Goal: Task Accomplishment & Management: Manage account settings

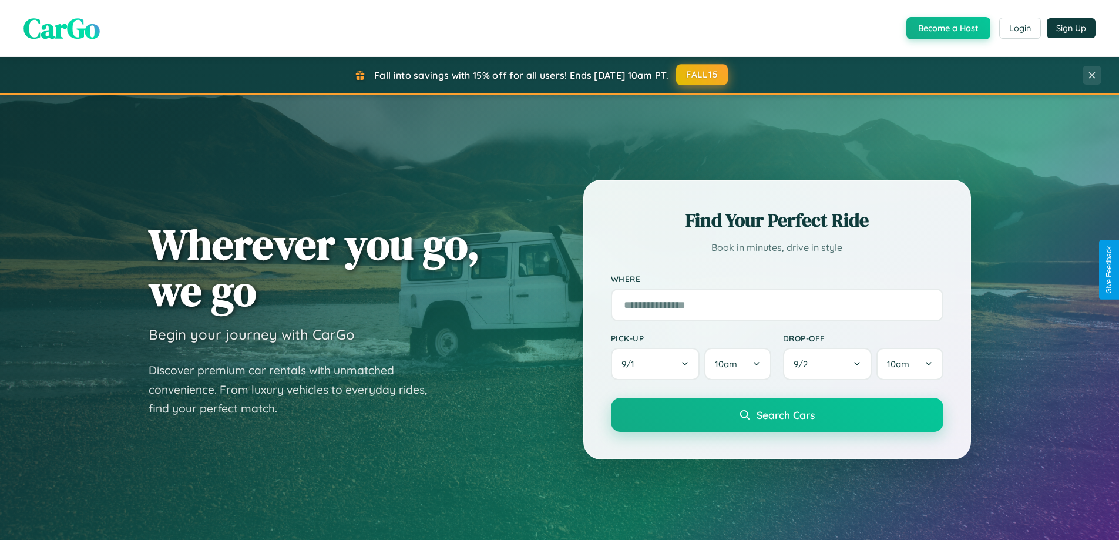
click at [703, 75] on button "FALL15" at bounding box center [702, 74] width 52 height 21
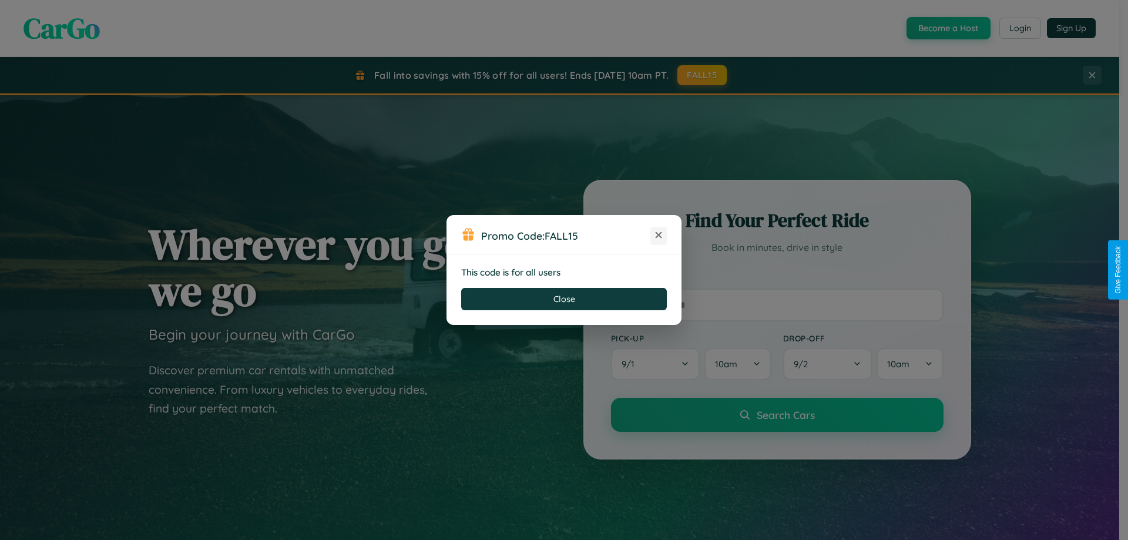
click at [659, 236] on icon at bounding box center [659, 235] width 12 height 12
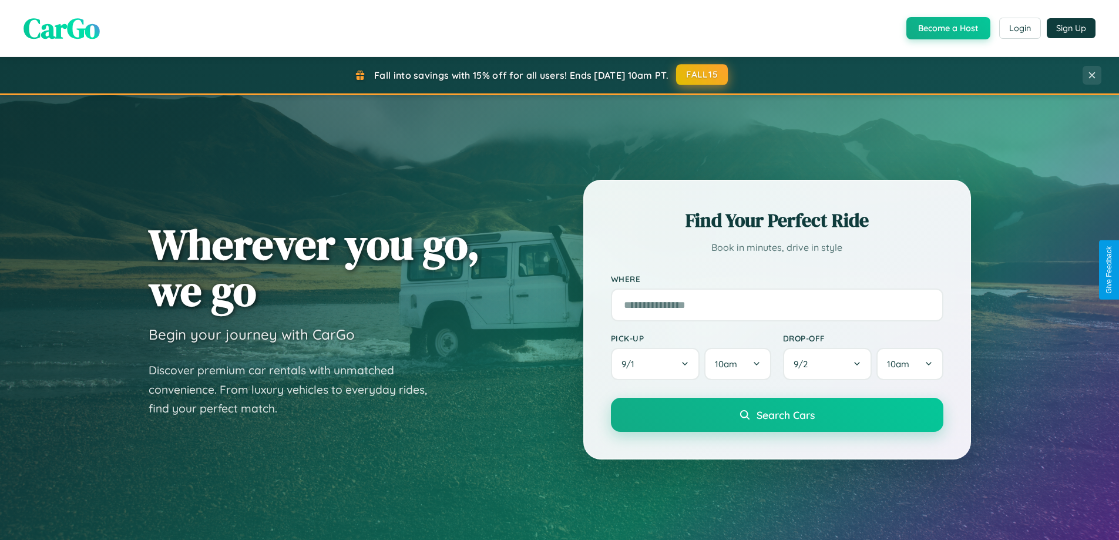
click at [703, 75] on button "FALL15" at bounding box center [702, 74] width 52 height 21
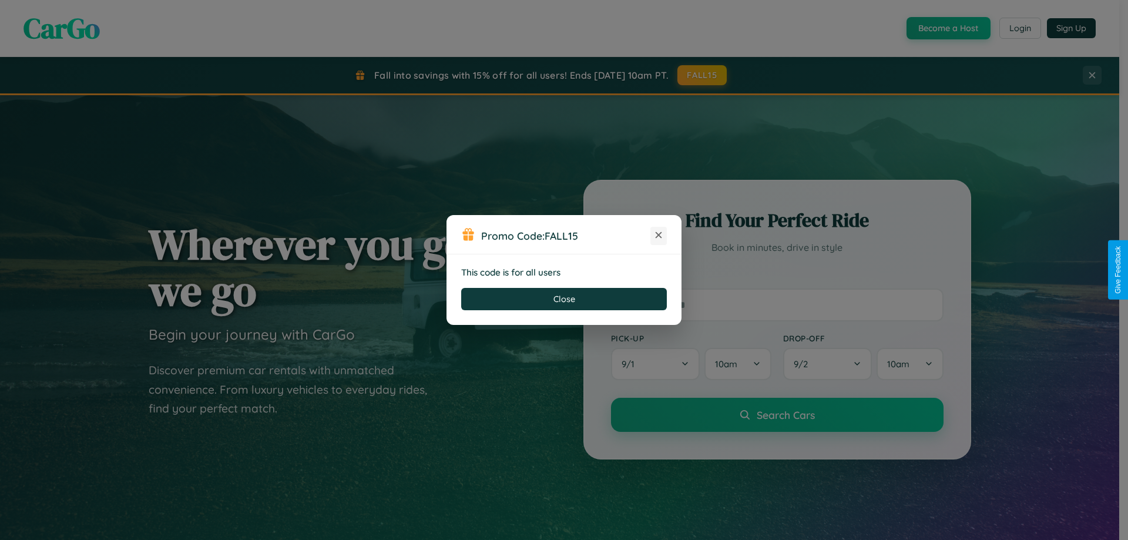
click at [659, 236] on icon at bounding box center [659, 235] width 12 height 12
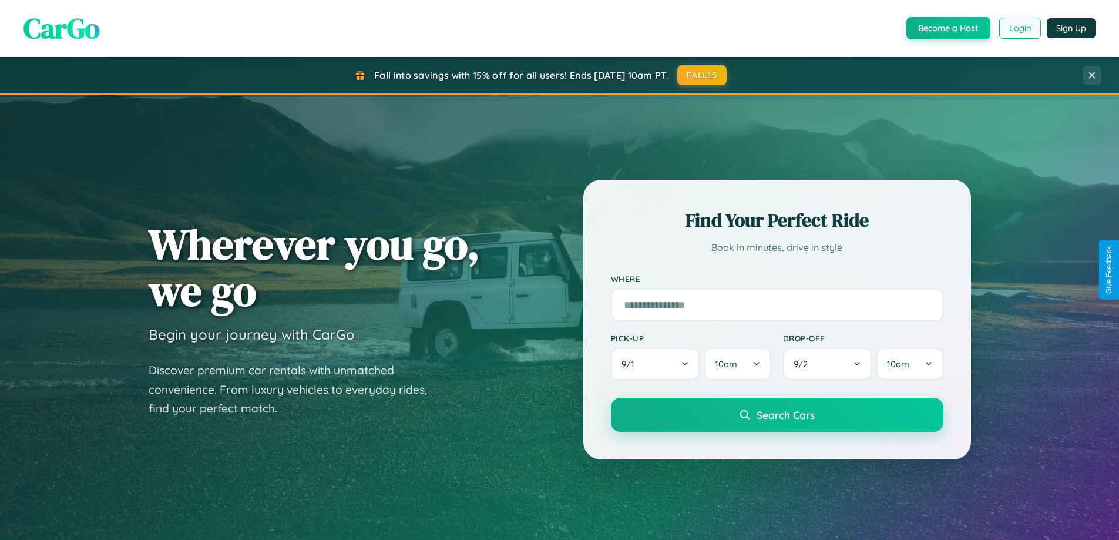
click at [1020, 28] on button "Login" at bounding box center [1021, 28] width 42 height 21
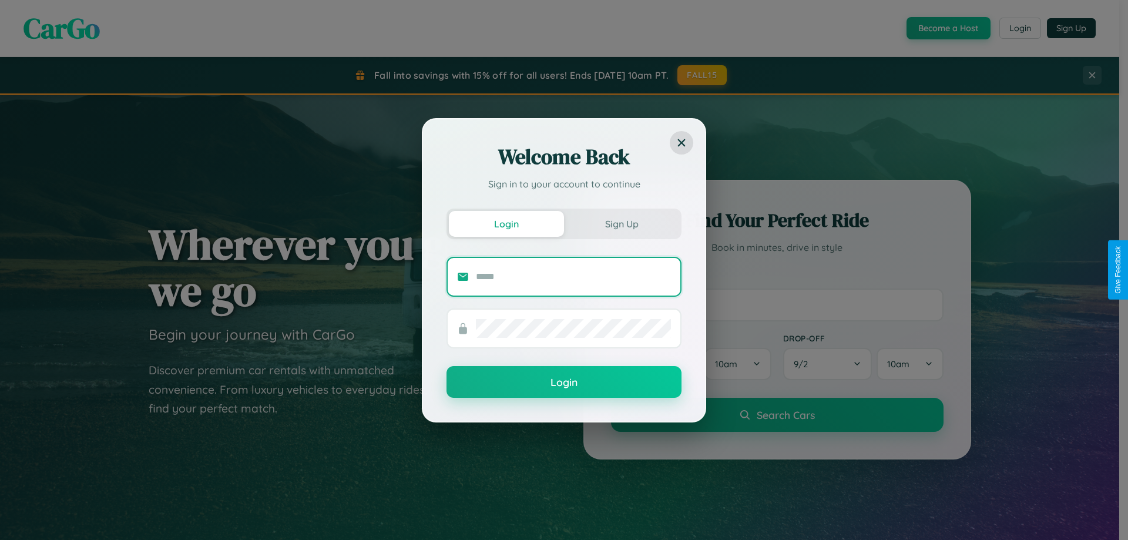
click at [574, 276] on input "text" at bounding box center [573, 276] width 195 height 19
type input "**********"
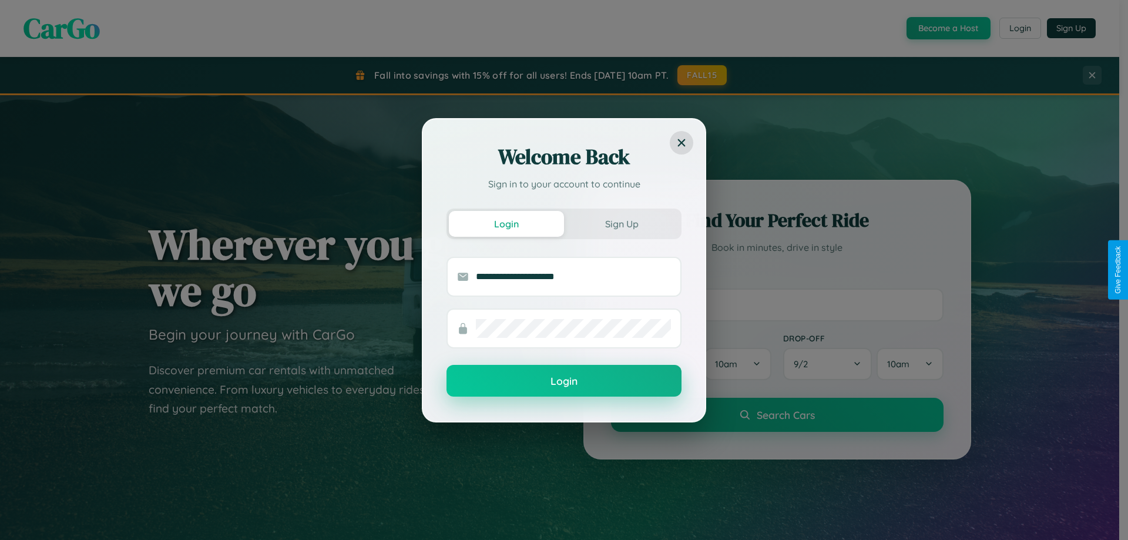
click at [564, 381] on button "Login" at bounding box center [564, 381] width 235 height 32
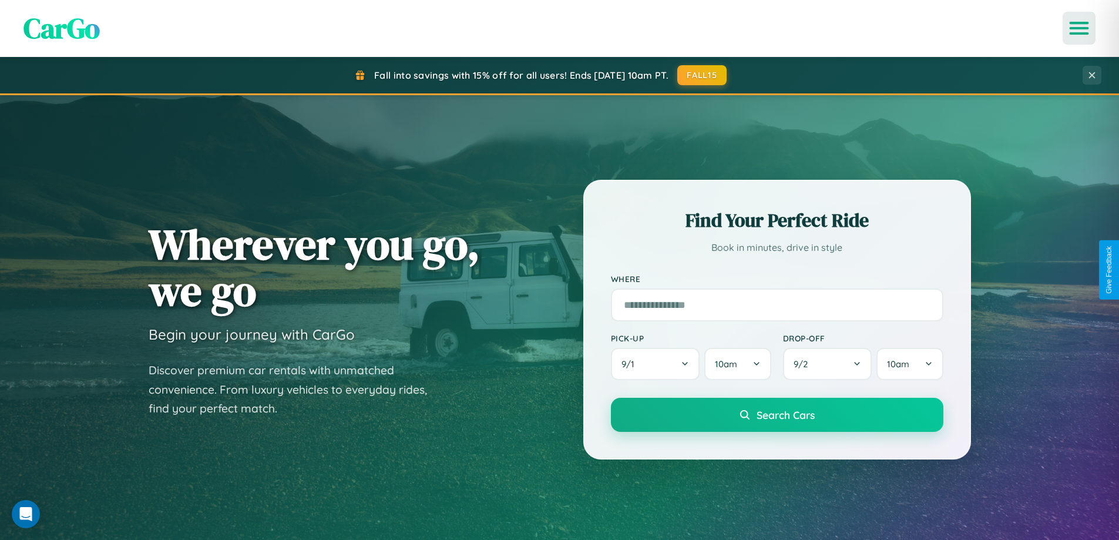
click at [1080, 28] on icon "Open menu" at bounding box center [1079, 28] width 17 height 11
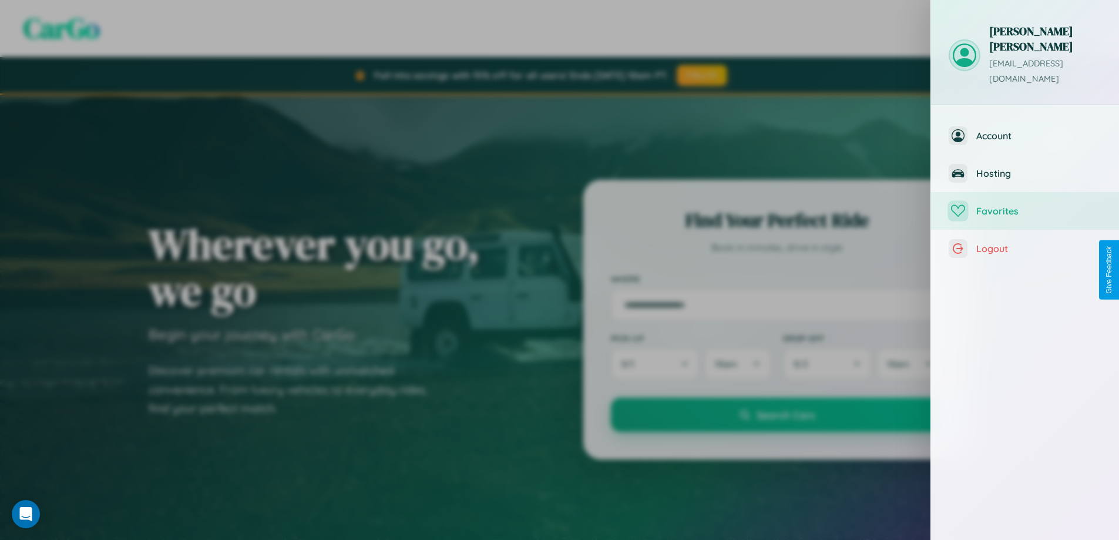
click at [1025, 205] on span "Favorites" at bounding box center [1039, 211] width 125 height 12
